Goal: Transaction & Acquisition: Purchase product/service

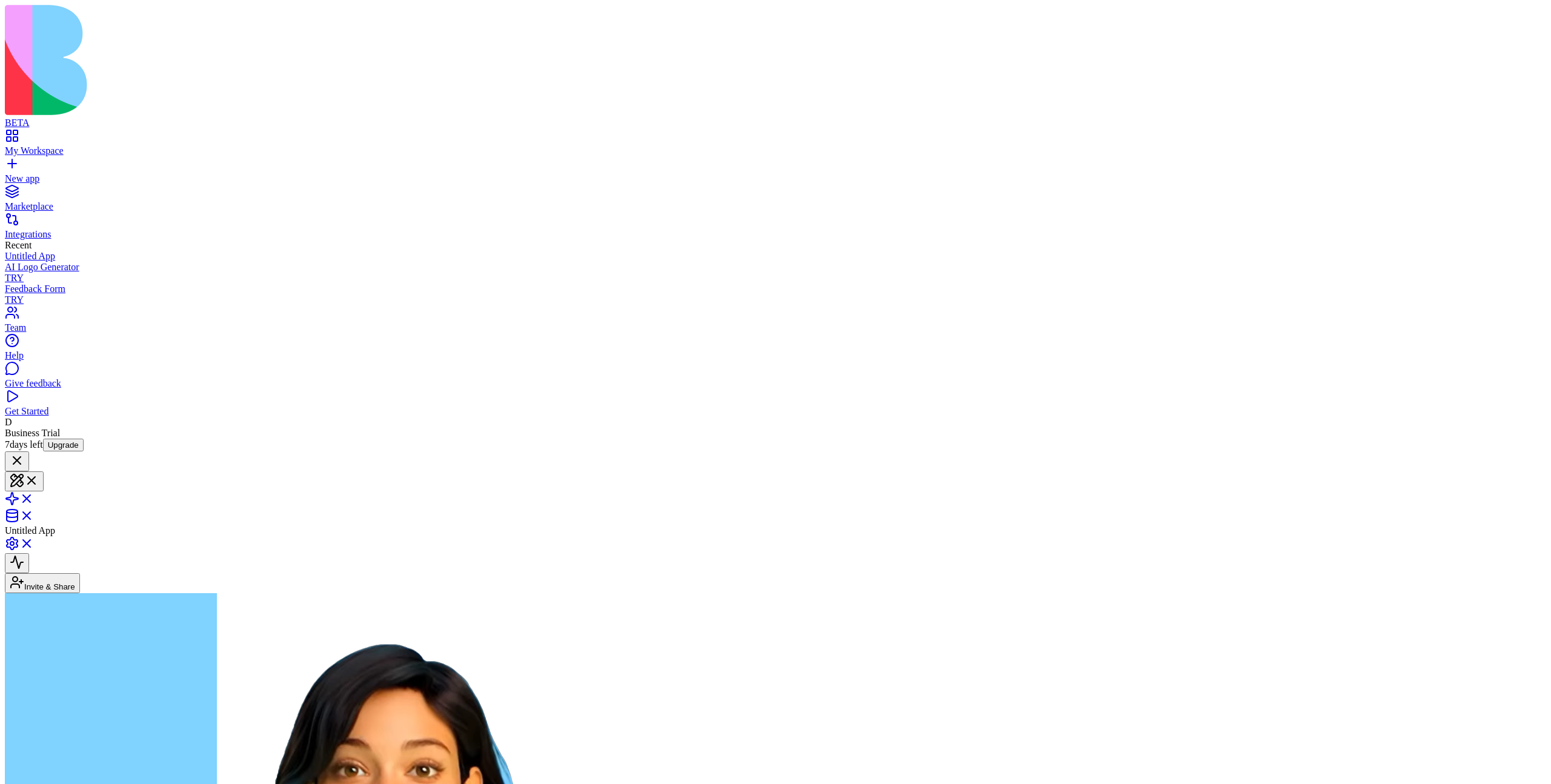
click at [19, 135] on link "My Workspace" at bounding box center [776, 146] width 1542 height 22
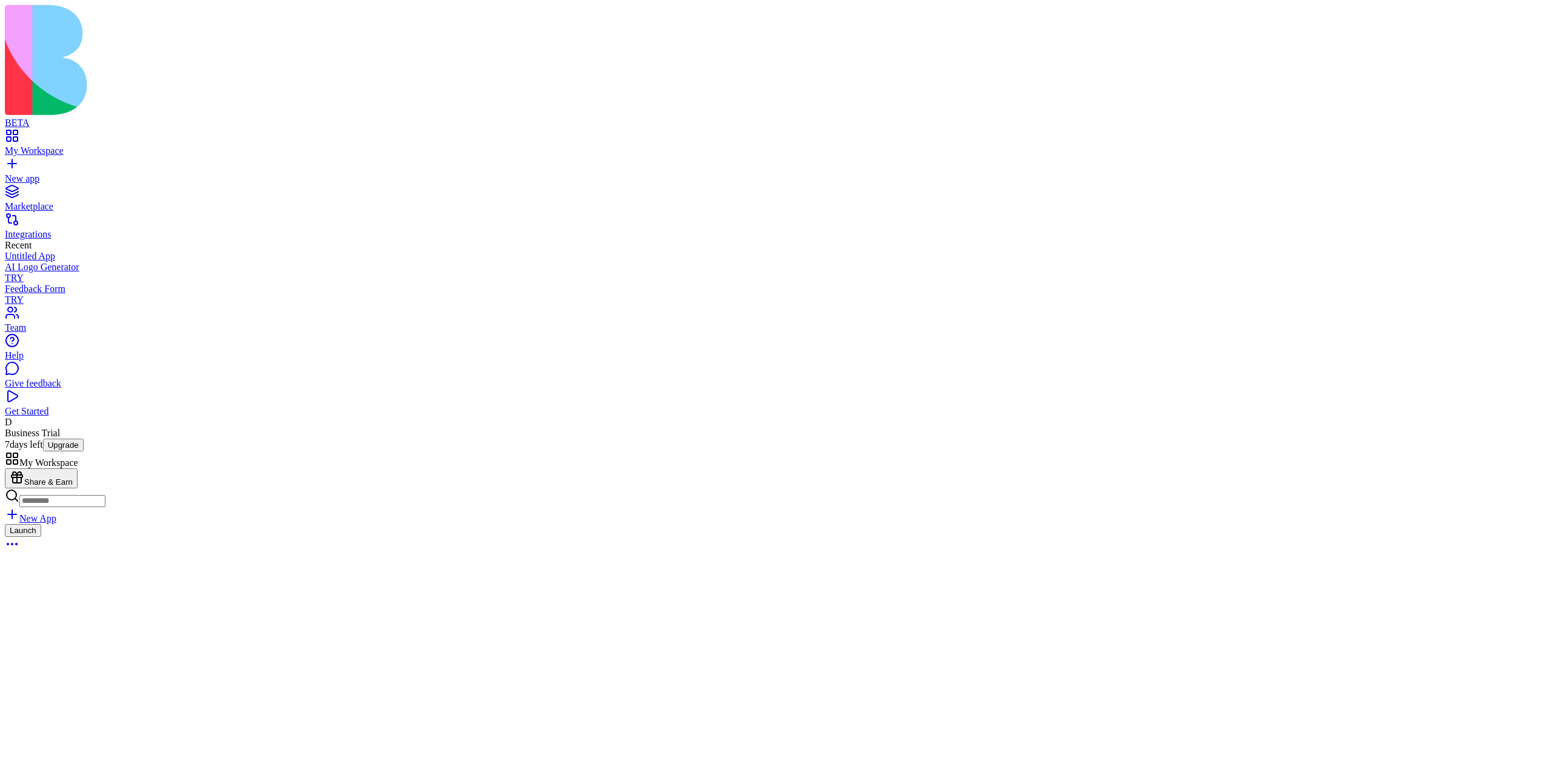
click at [60, 450] on span "Business Trial 7 days left" at bounding box center [33, 439] width 55 height 22
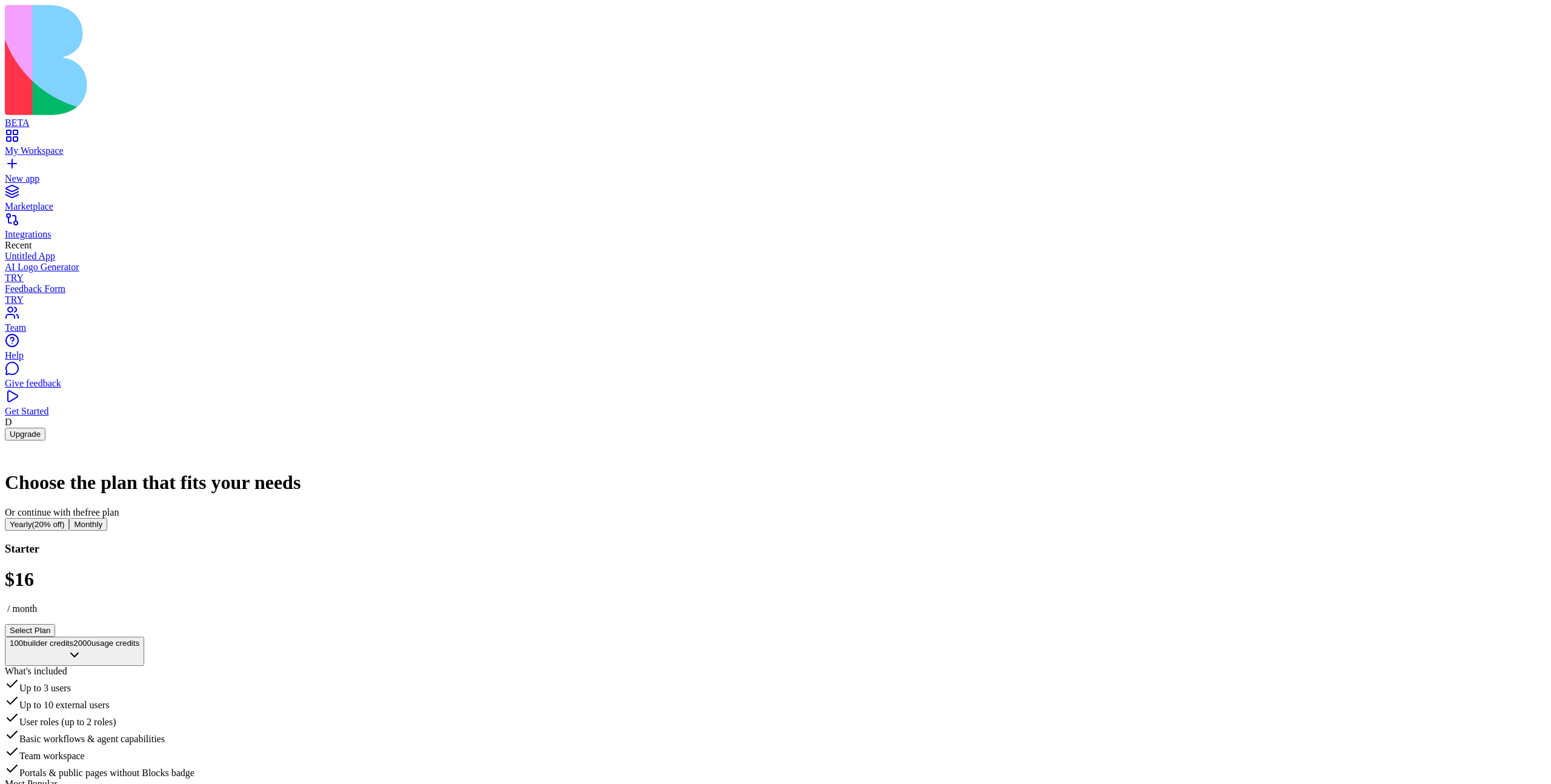
click at [56, 201] on div "Marketplace" at bounding box center [776, 206] width 1542 height 11
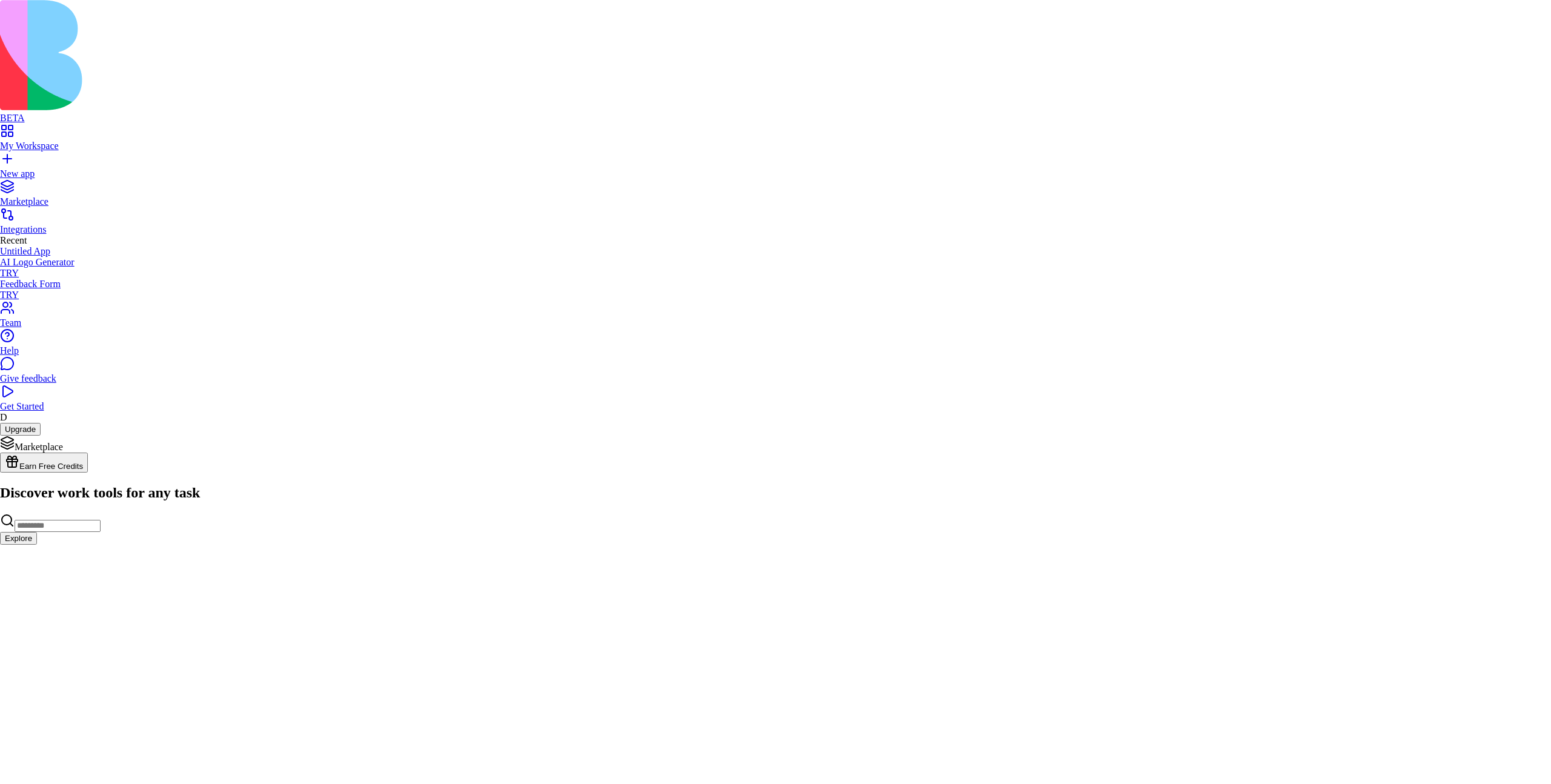
drag, startPoint x: 568, startPoint y: 153, endPoint x: 541, endPoint y: 172, distance: 33.0
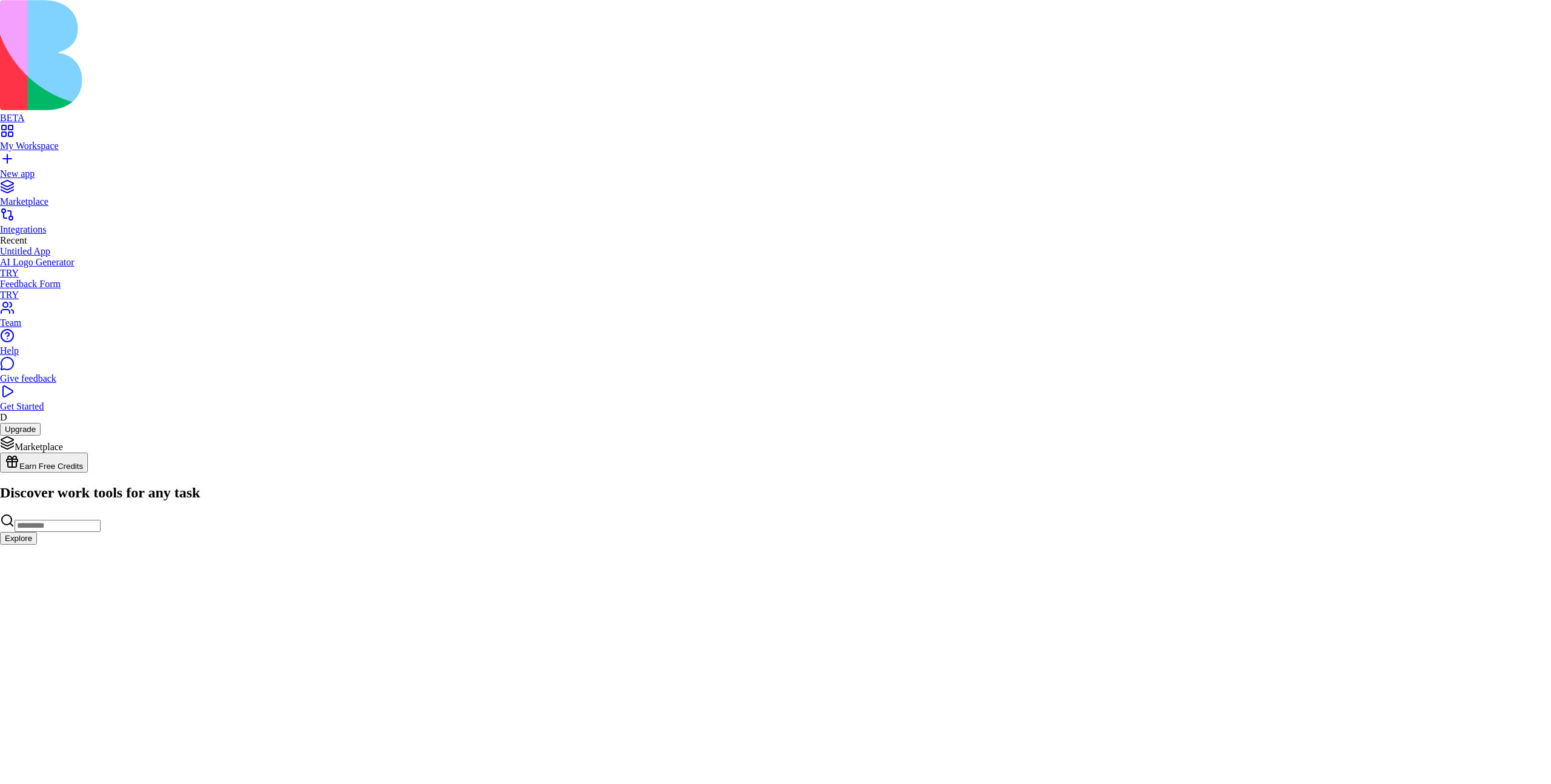
drag, startPoint x: 450, startPoint y: 458, endPoint x: 471, endPoint y: 491, distance: 39.1
drag, startPoint x: 534, startPoint y: 340, endPoint x: 597, endPoint y: 458, distance: 133.8
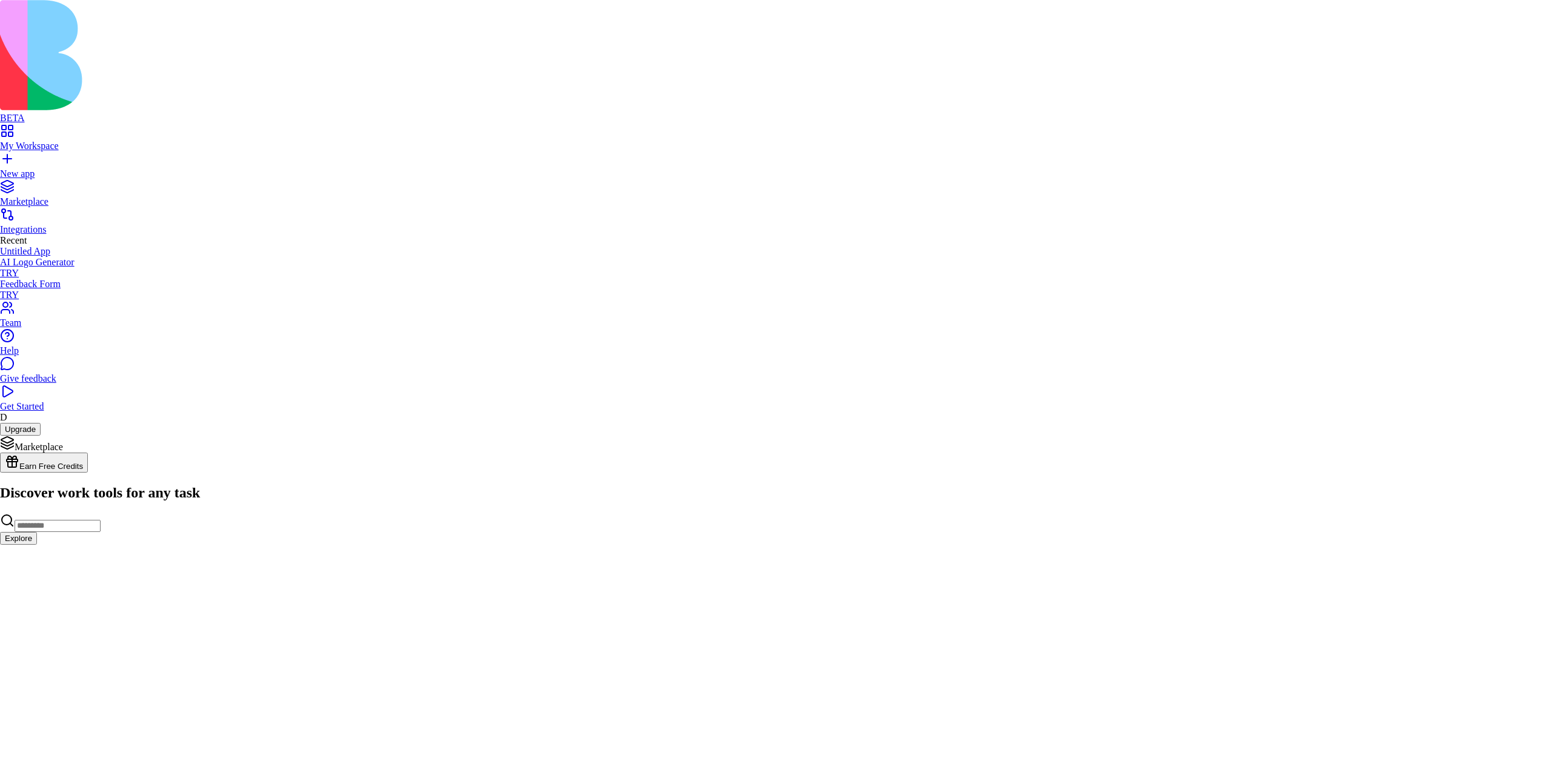
drag, startPoint x: 1019, startPoint y: 317, endPoint x: 960, endPoint y: 379, distance: 85.6
drag, startPoint x: 852, startPoint y: 431, endPoint x: 785, endPoint y: 467, distance: 76.1
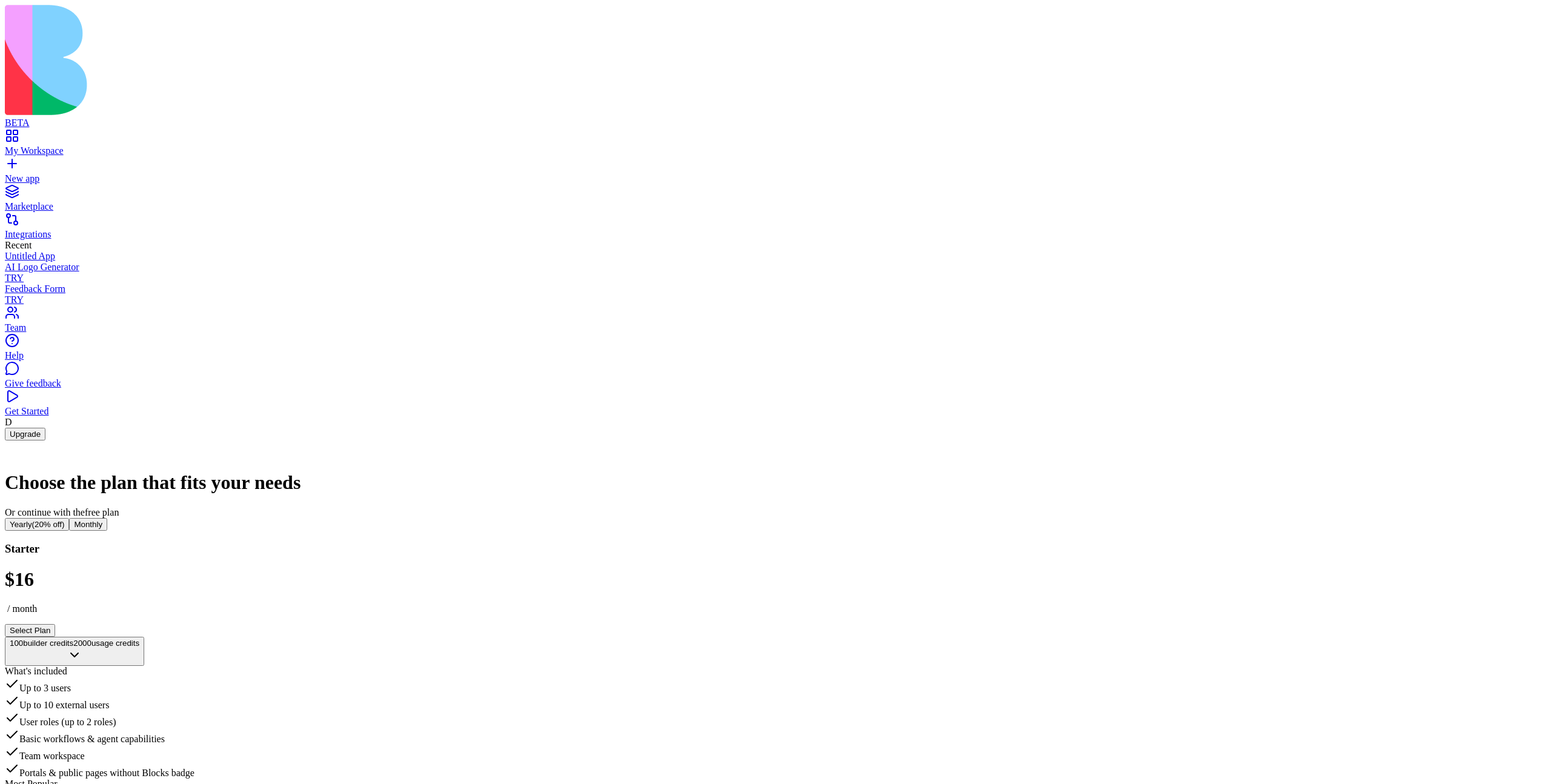
click at [59, 218] on link "Integrations" at bounding box center [776, 229] width 1542 height 22
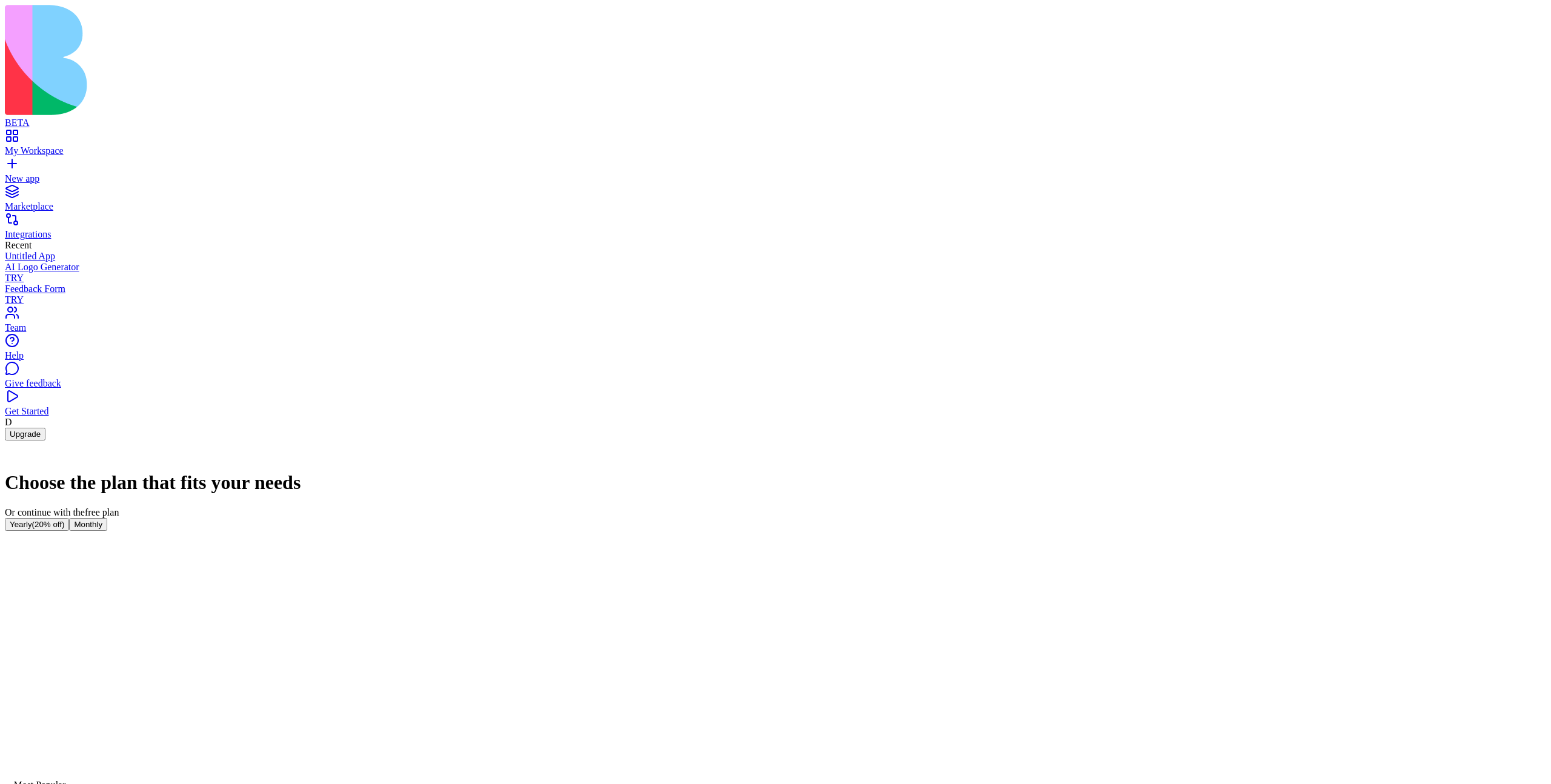
click at [59, 146] on div "My Workspace" at bounding box center [776, 151] width 1542 height 11
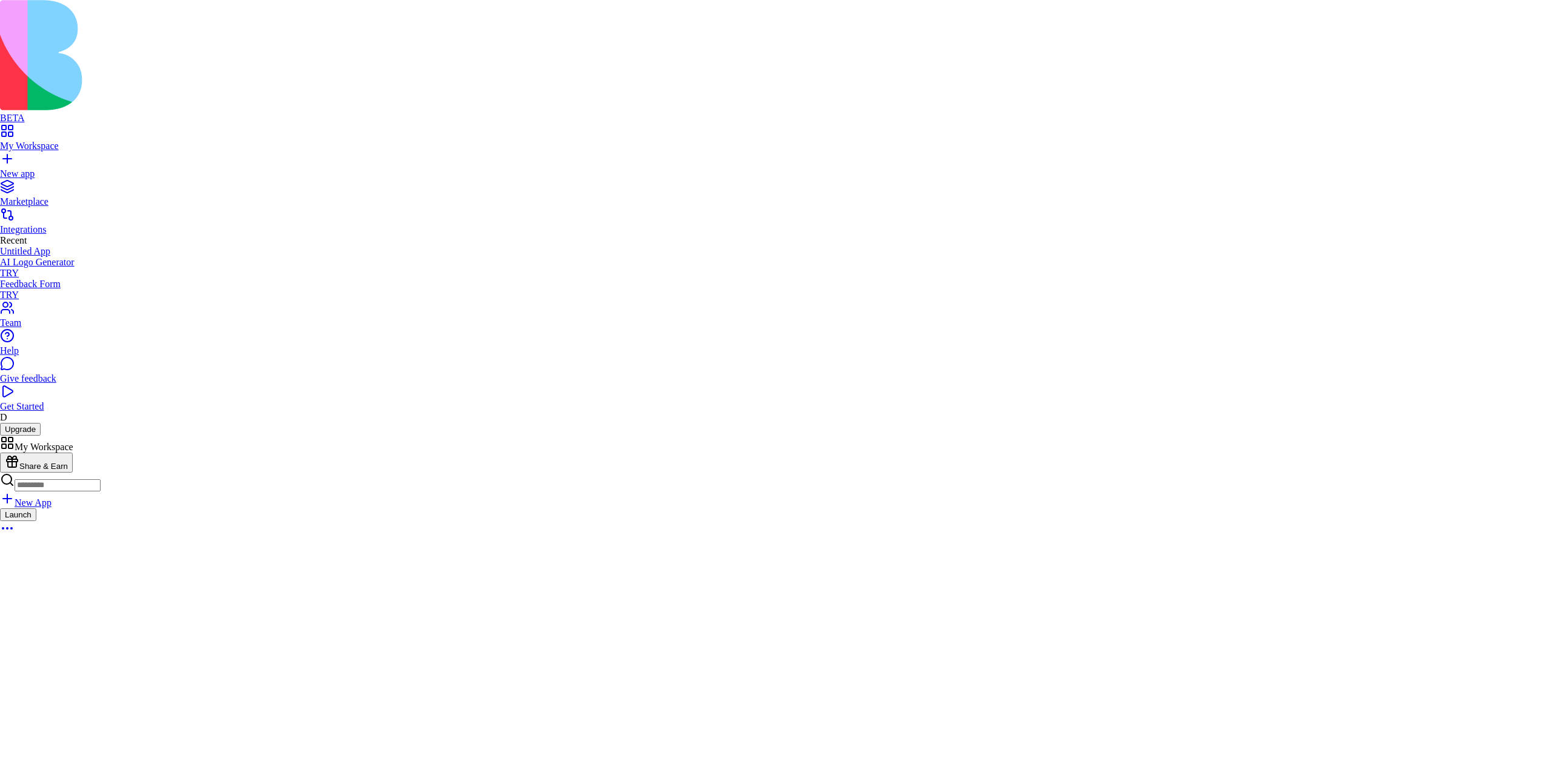
drag, startPoint x: 566, startPoint y: 530, endPoint x: 549, endPoint y: 518, distance: 20.8
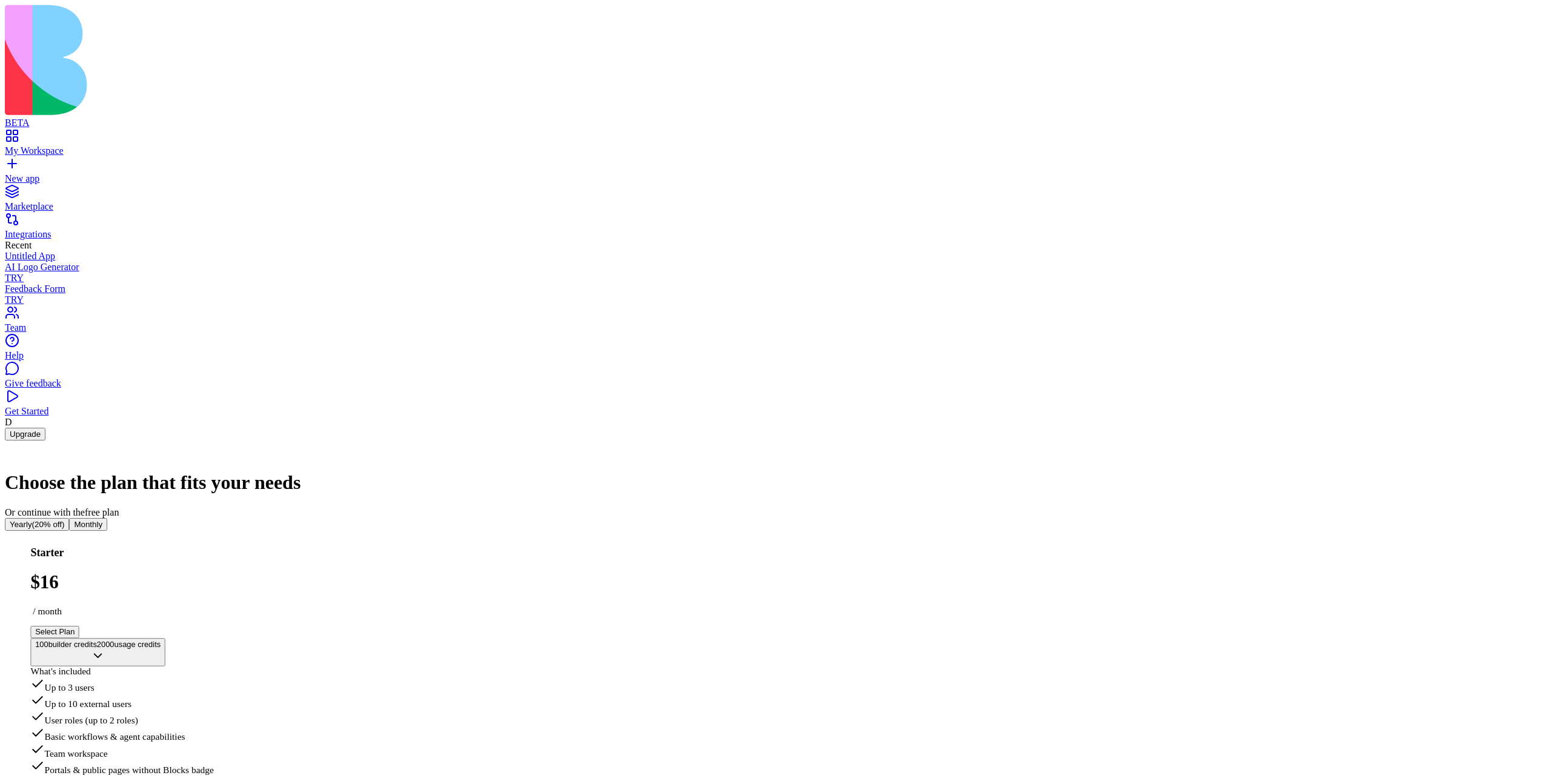
click at [61, 162] on link "New app" at bounding box center [776, 173] width 1542 height 22
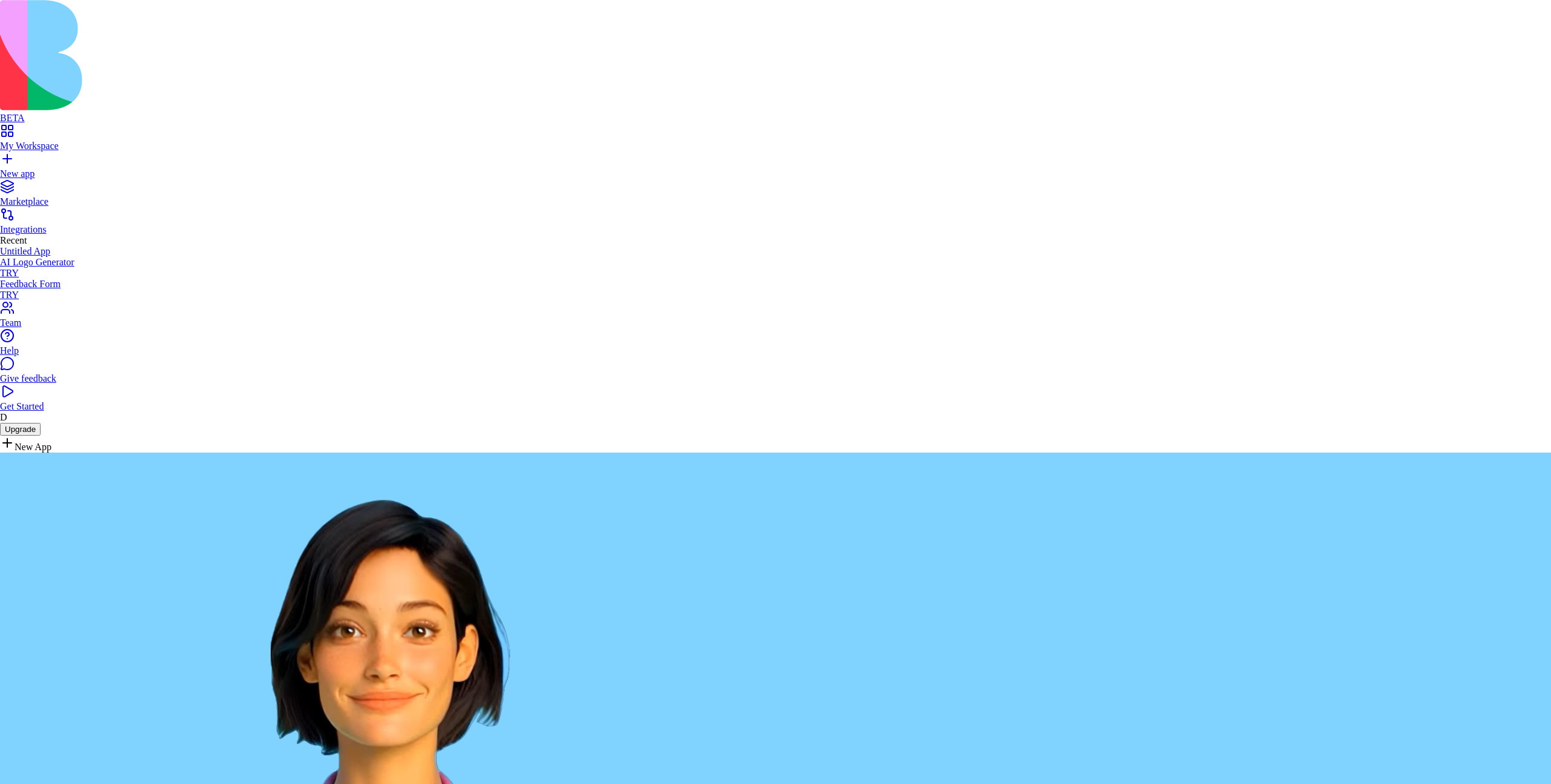
drag, startPoint x: 561, startPoint y: 537, endPoint x: 555, endPoint y: 535, distance: 6.3
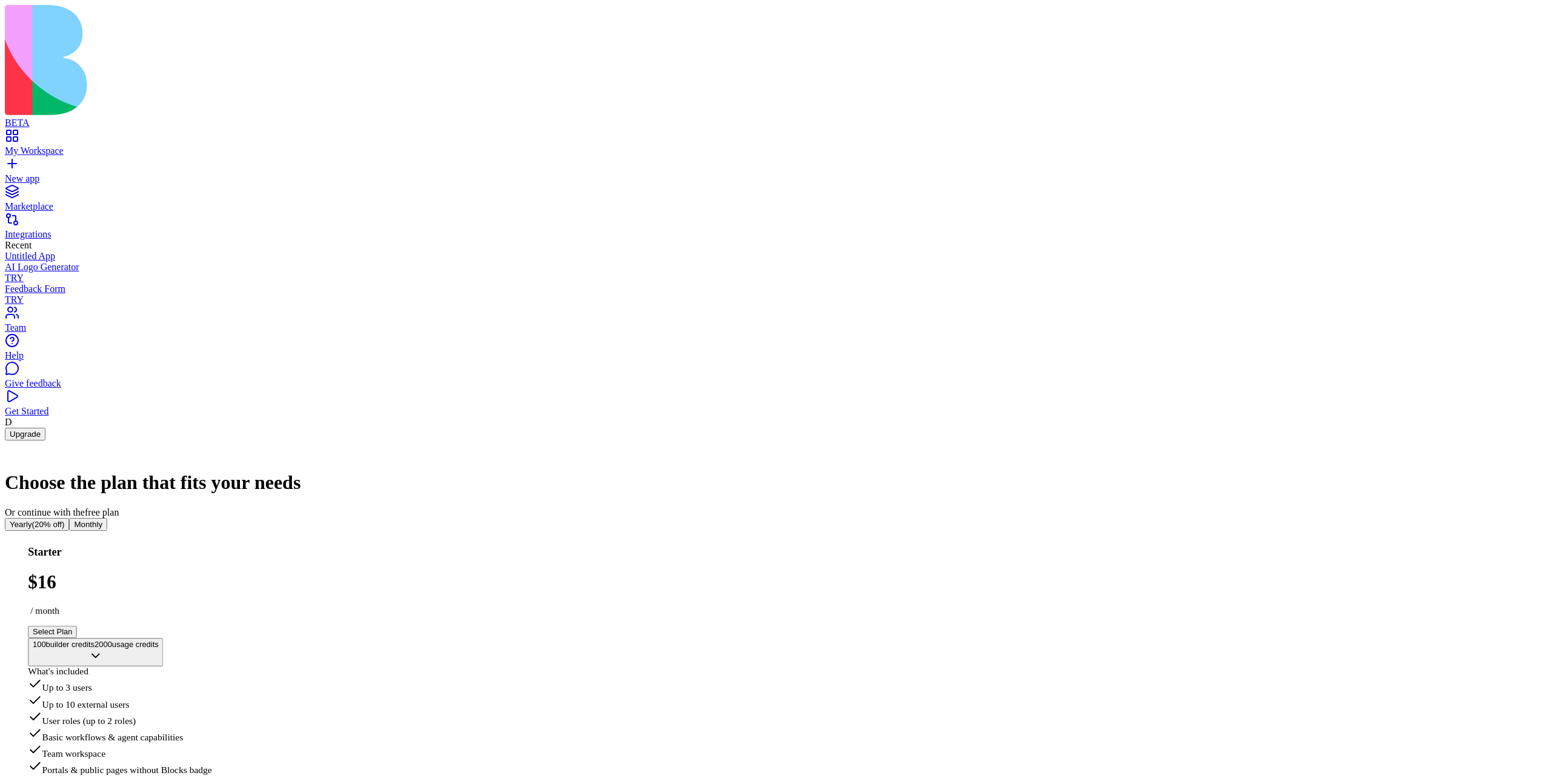
click at [76, 250] on link "Untitled App" at bounding box center [776, 255] width 1542 height 11
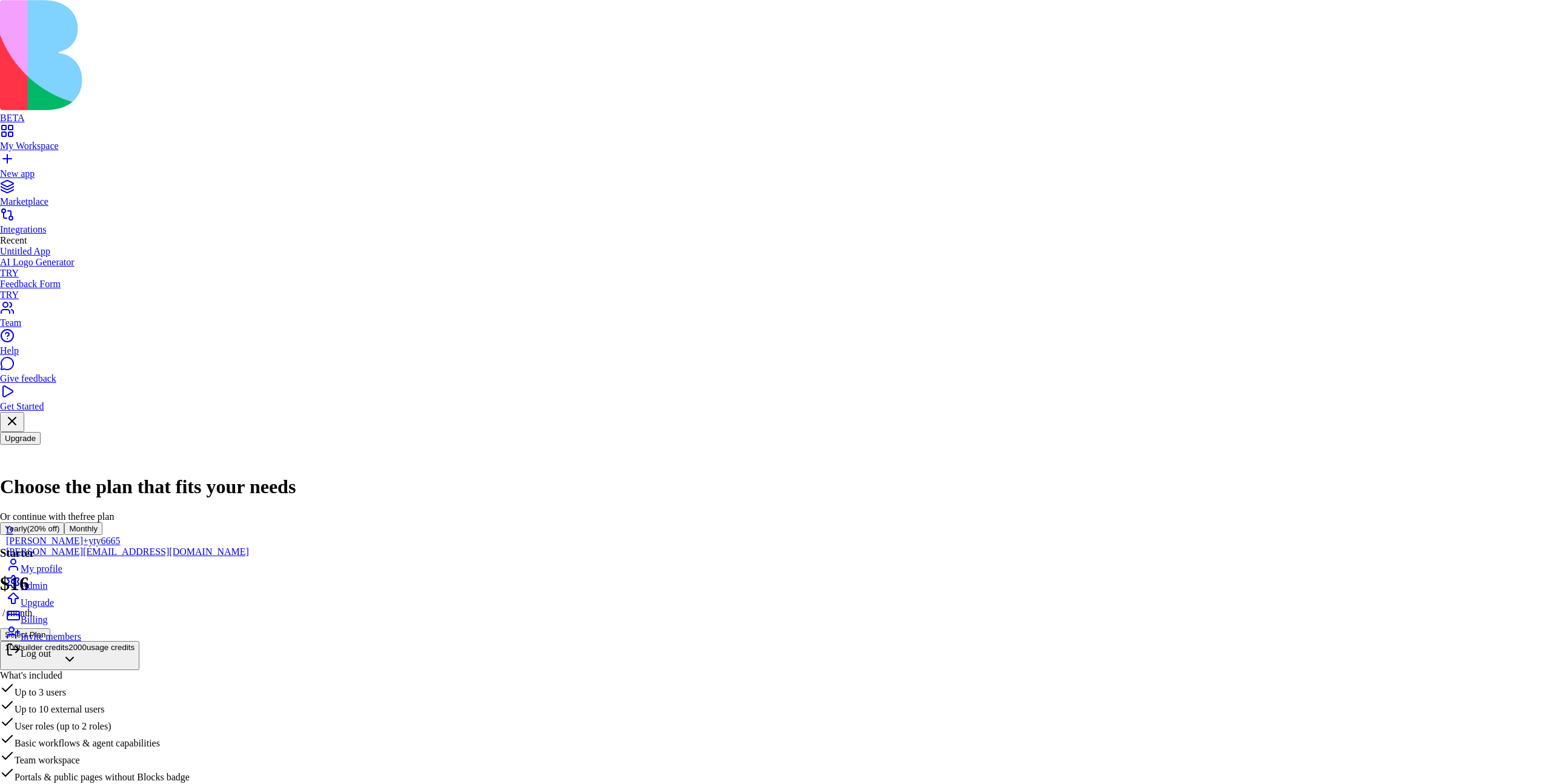
click at [64, 591] on div "Admin" at bounding box center [127, 583] width 243 height 17
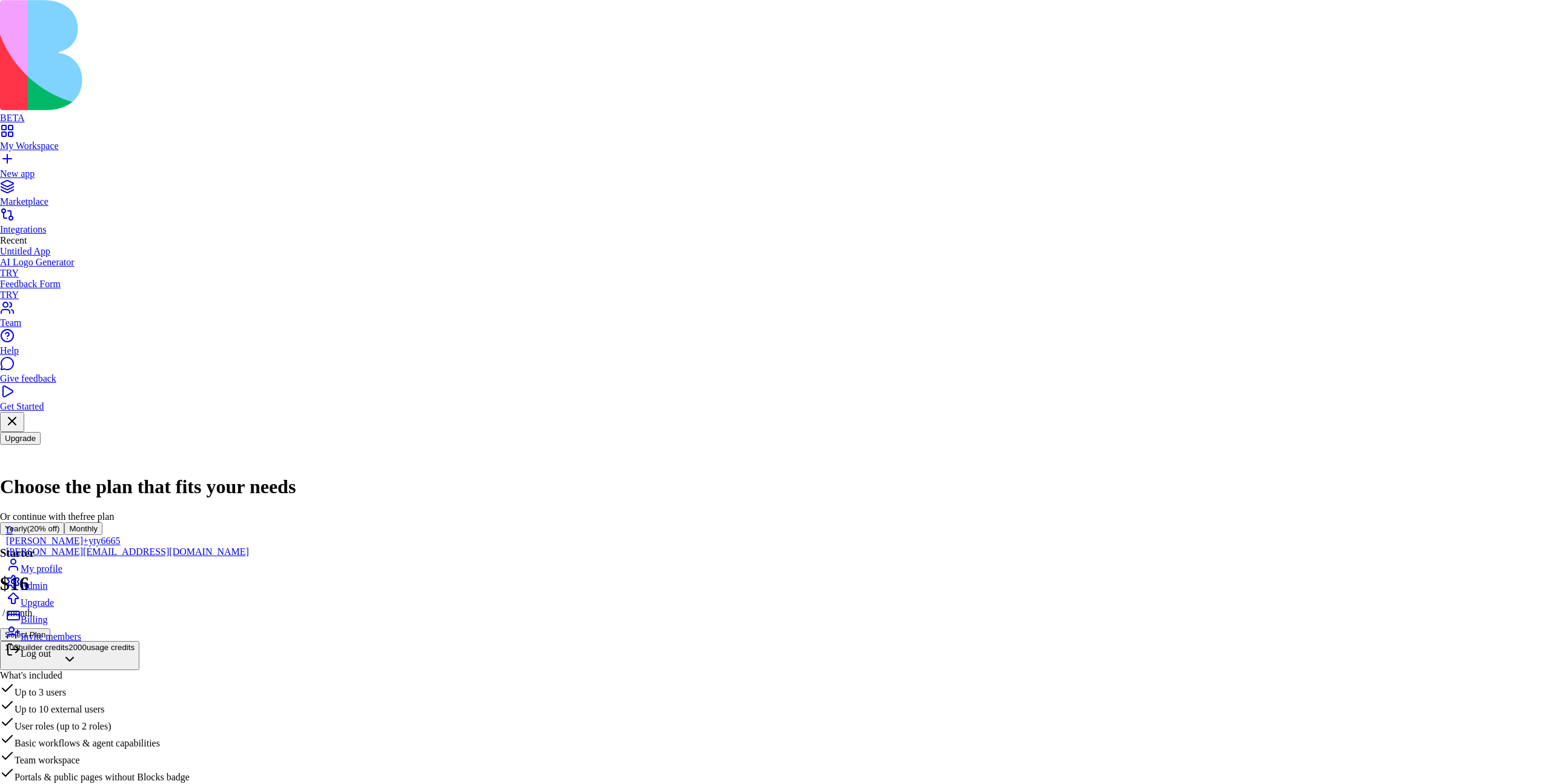
click at [62, 574] on span "My profile" at bounding box center [42, 568] width 42 height 10
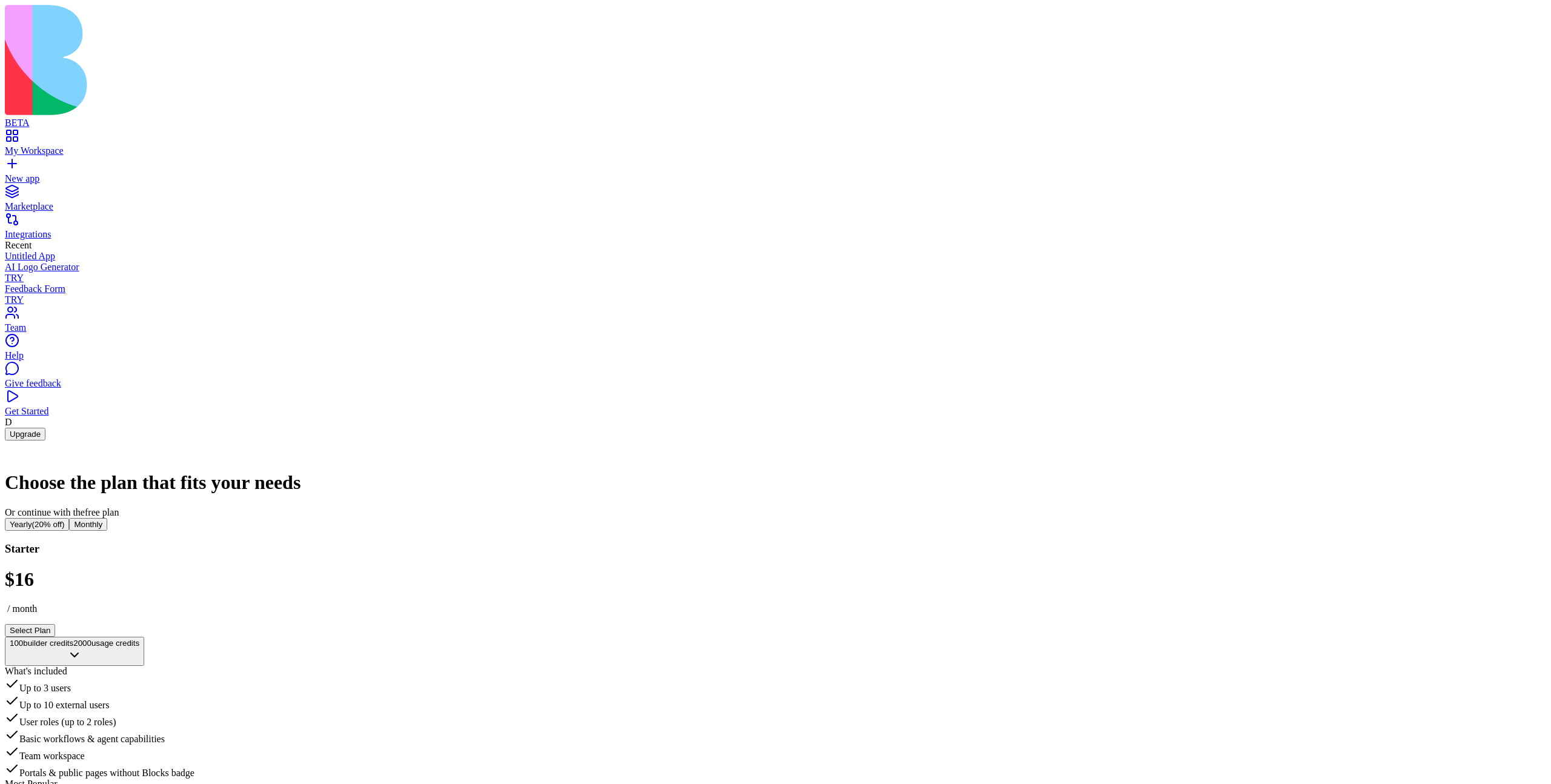
click at [77, 146] on div "My Workspace" at bounding box center [776, 151] width 1542 height 11
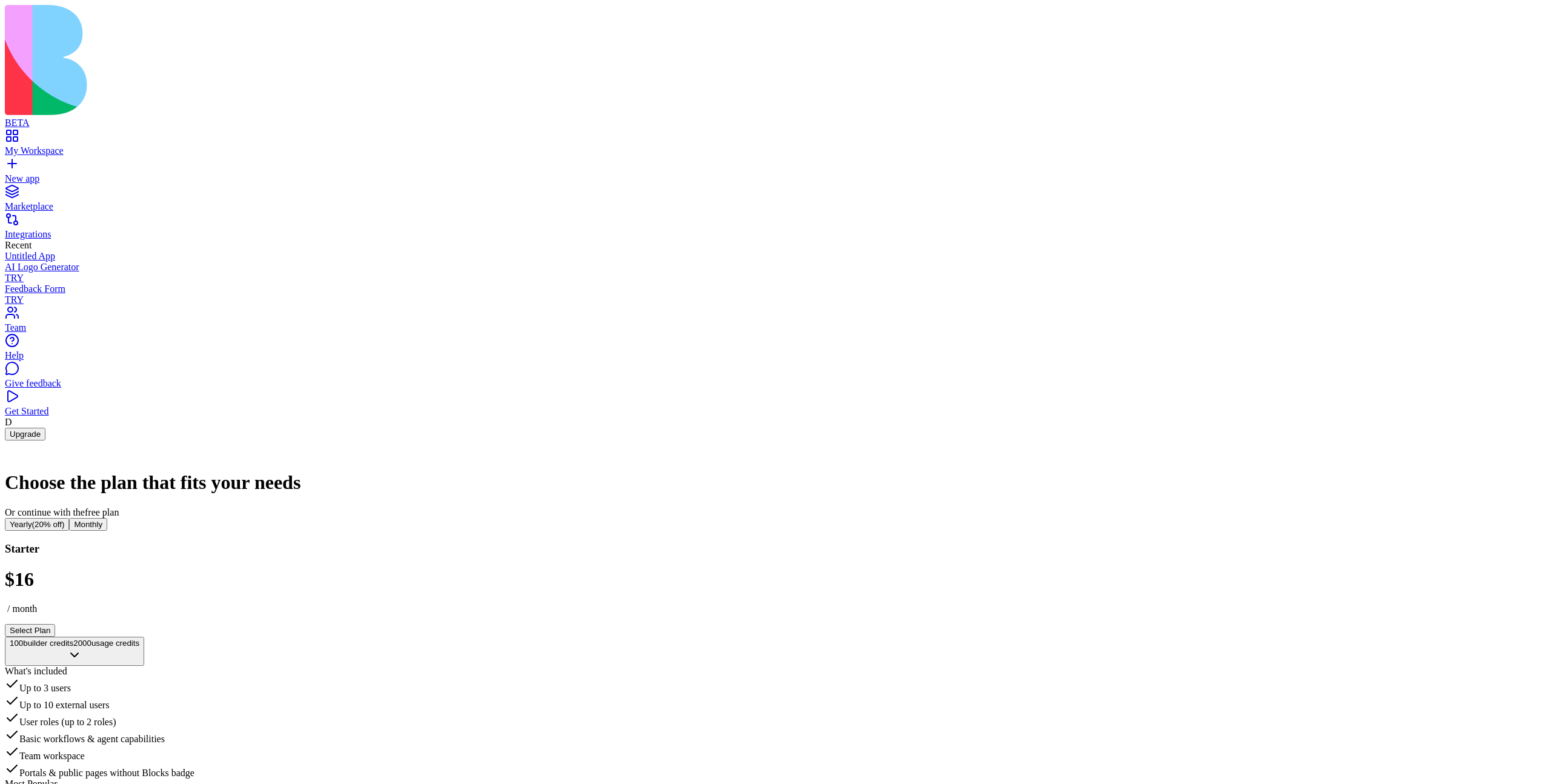
click at [55, 624] on button "Select Plan" at bounding box center [30, 630] width 50 height 13
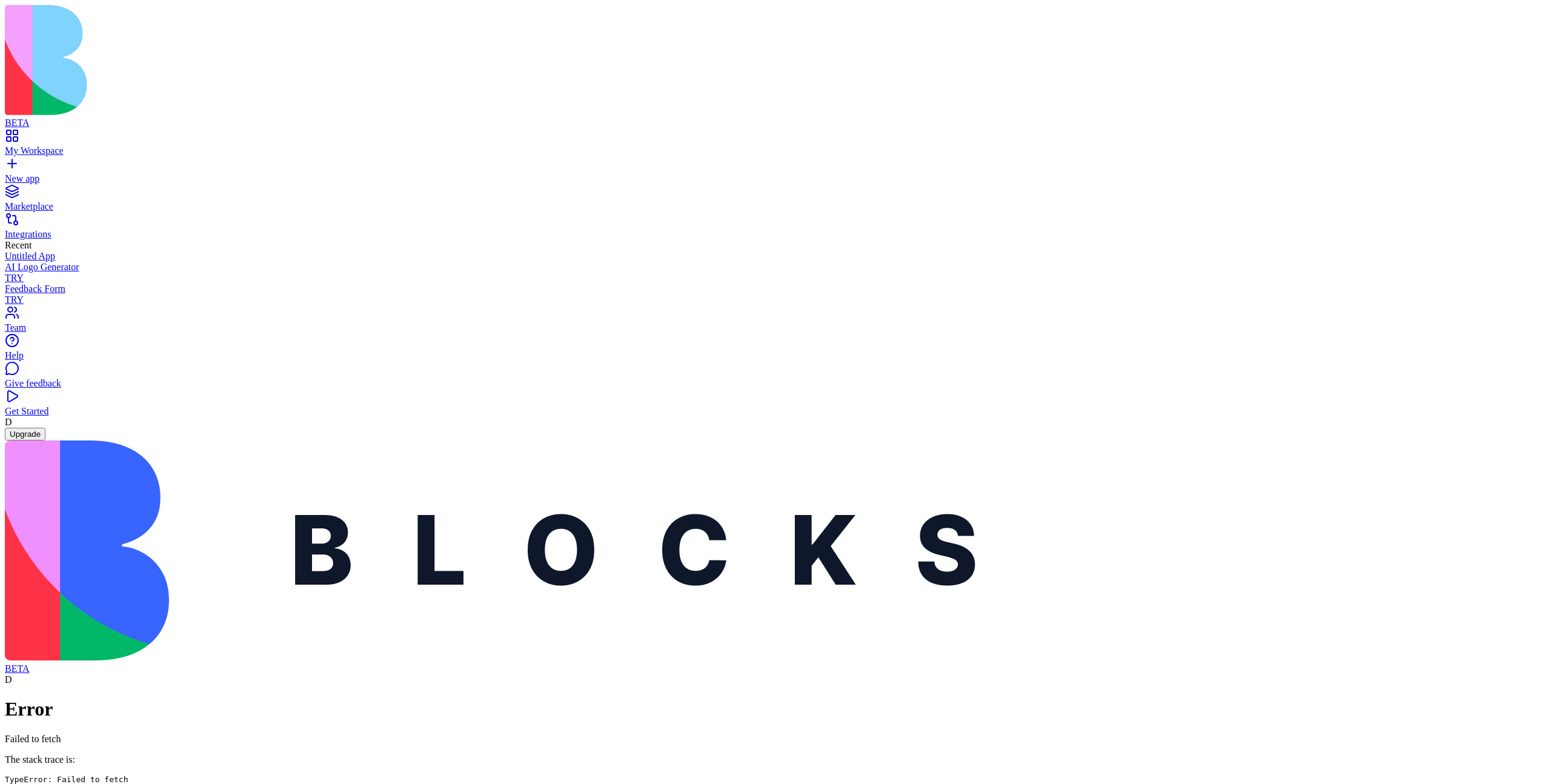
click at [356, 698] on div "Error Failed to fetch The stack trace is: TypeError: Failed to fetch at convert…" at bounding box center [776, 767] width 1542 height 140
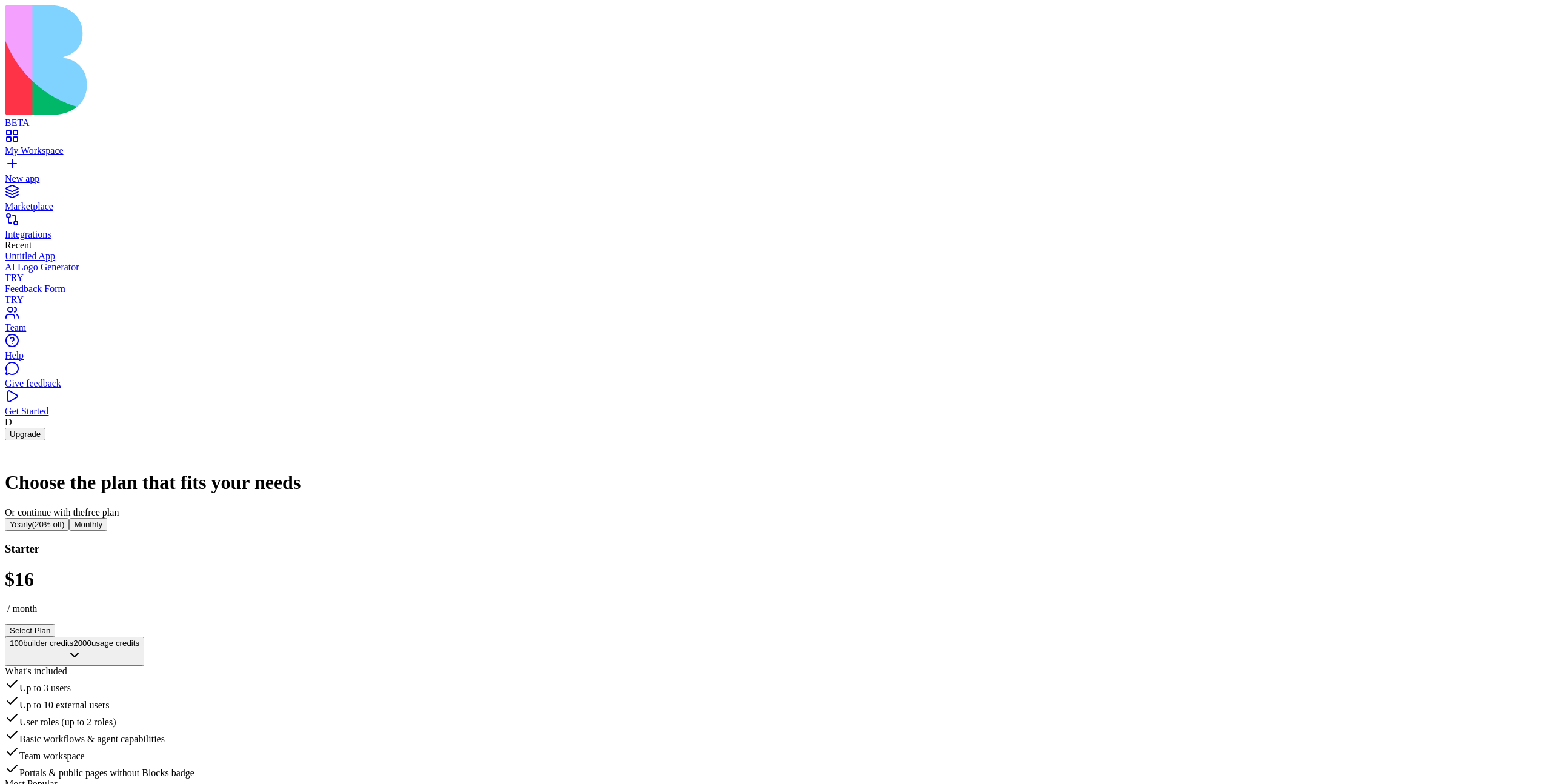
click at [55, 624] on button "Select Plan" at bounding box center [30, 630] width 50 height 13
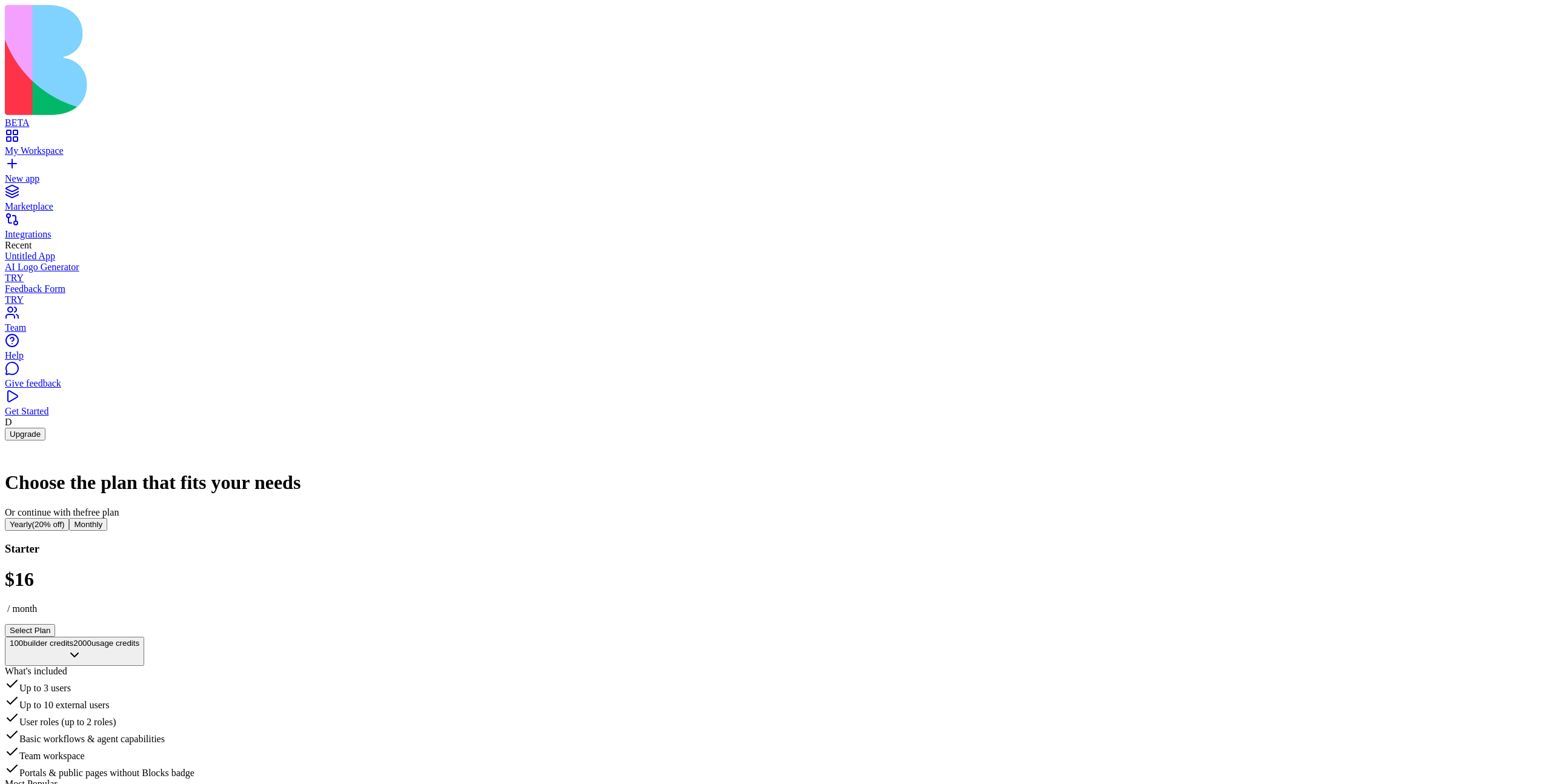
click at [55, 624] on button "Select Plan" at bounding box center [30, 630] width 50 height 13
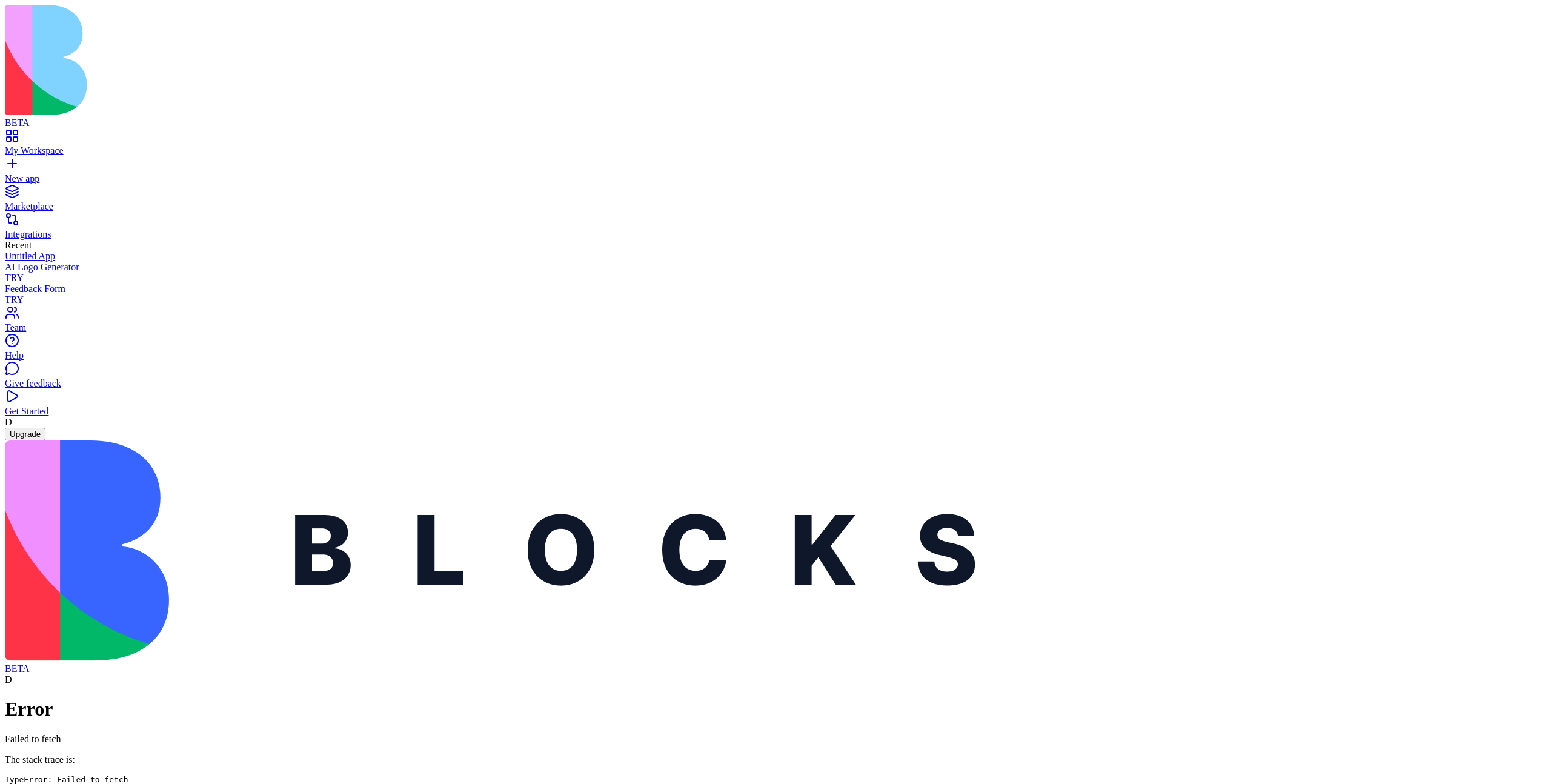
click at [760, 698] on div "Error Failed to fetch The stack trace is: TypeError: Failed to fetch at convert…" at bounding box center [776, 767] width 1542 height 140
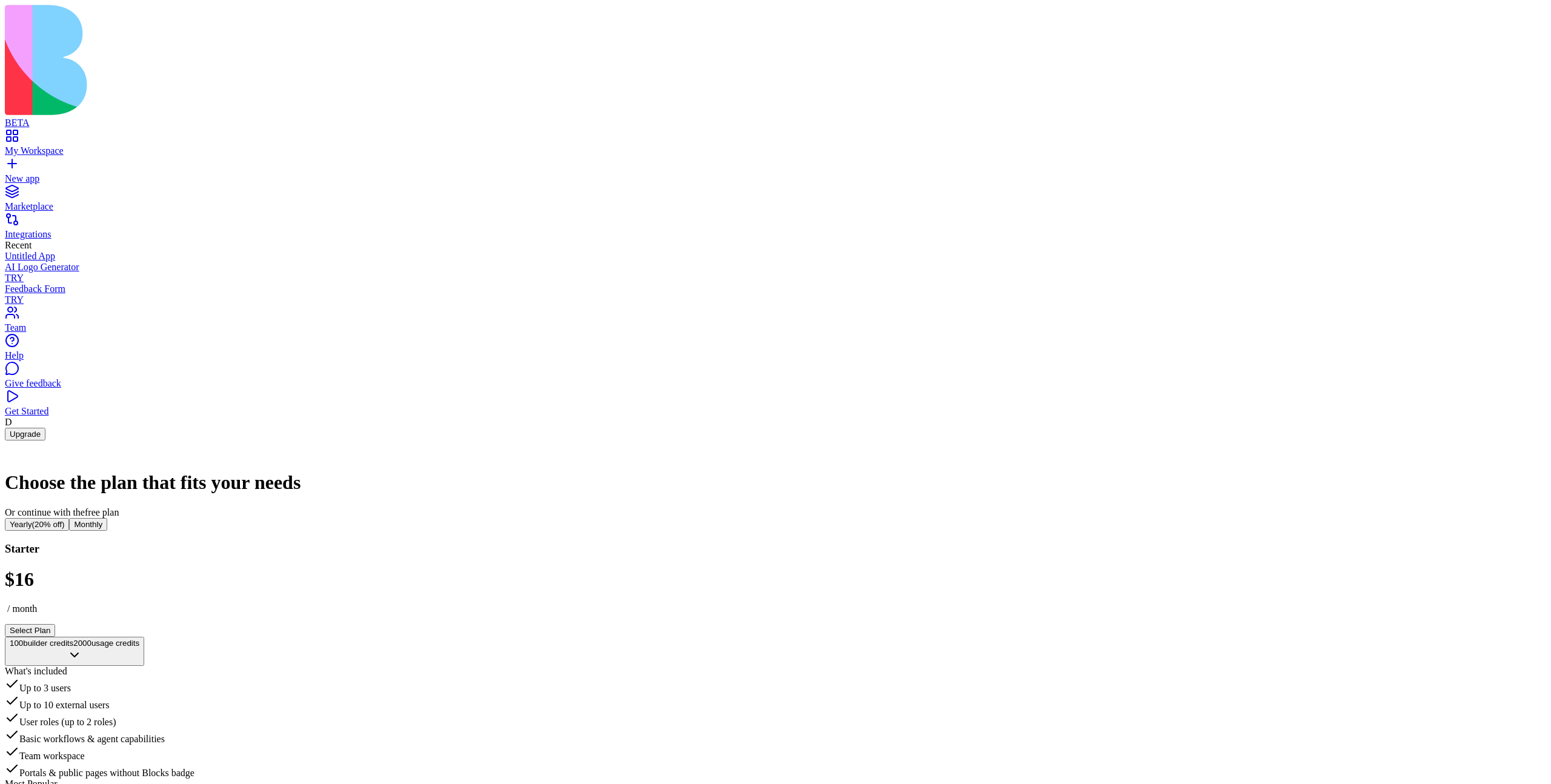
click at [45, 441] on button "Upgrade" at bounding box center [25, 434] width 40 height 13
click at [56, 146] on div "My Workspace" at bounding box center [776, 151] width 1542 height 11
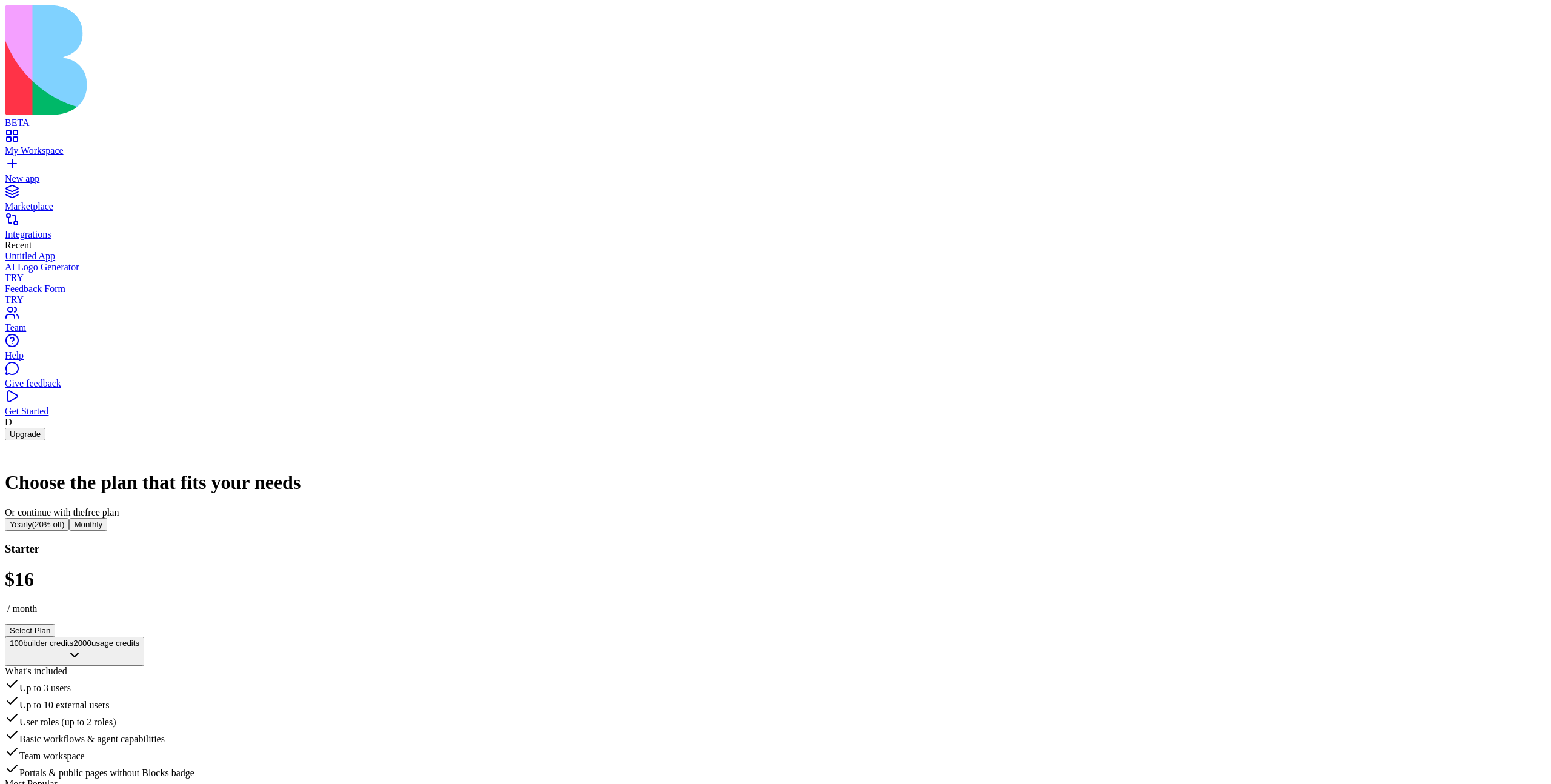
click at [872, 472] on h1 "Choose the plan that fits your needs" at bounding box center [776, 482] width 1542 height 23
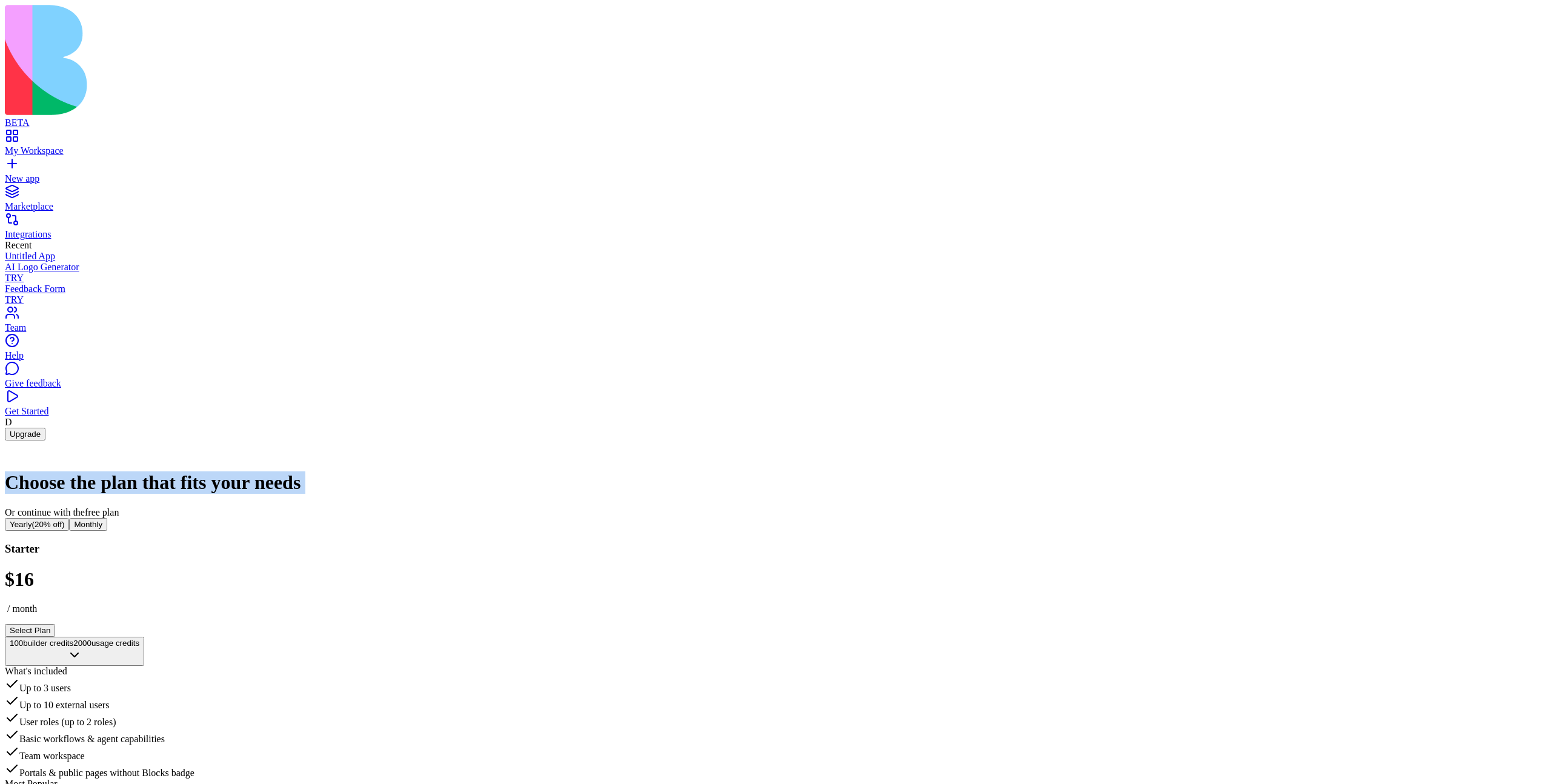
copy h1 "Choose the plan that fits your needs"
